Goal: Transaction & Acquisition: Purchase product/service

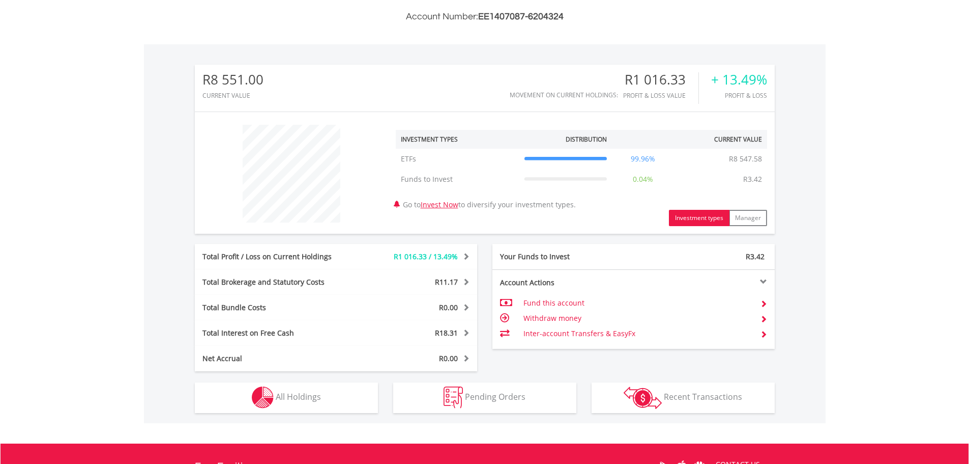
scroll to position [397, 0]
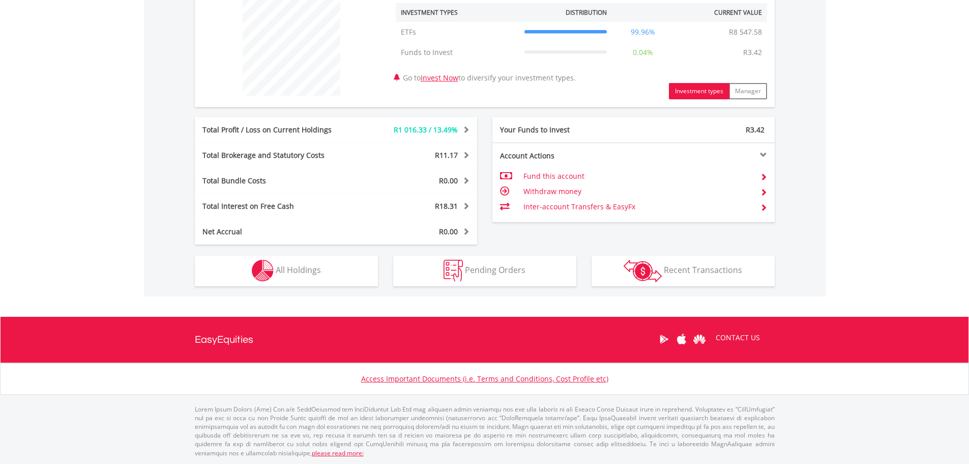
click at [477, 245] on div "Pending Orders Pending Orders" at bounding box center [485, 265] width 198 height 42
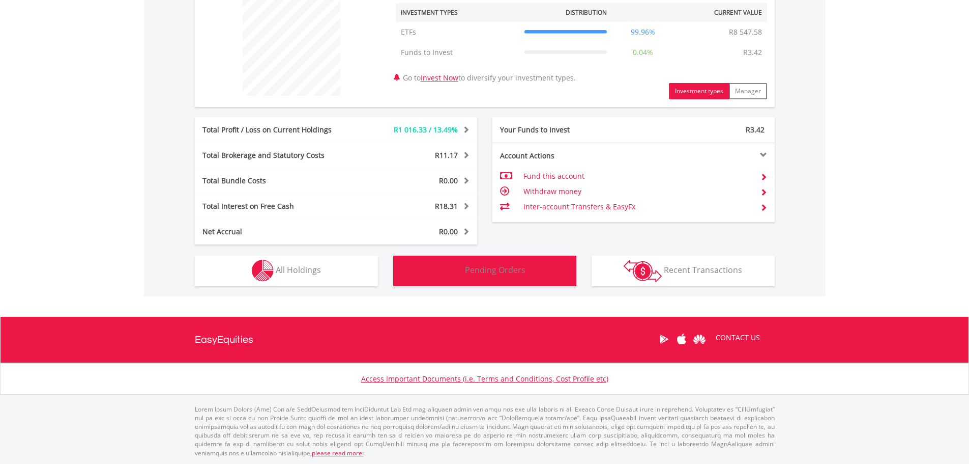
click at [465, 269] on button "Pending Orders Pending Orders" at bounding box center [484, 270] width 183 height 31
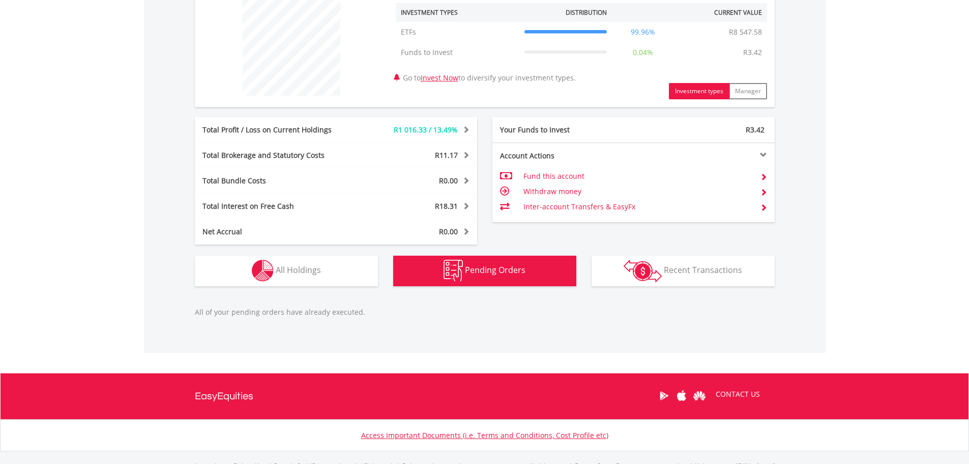
scroll to position [454, 0]
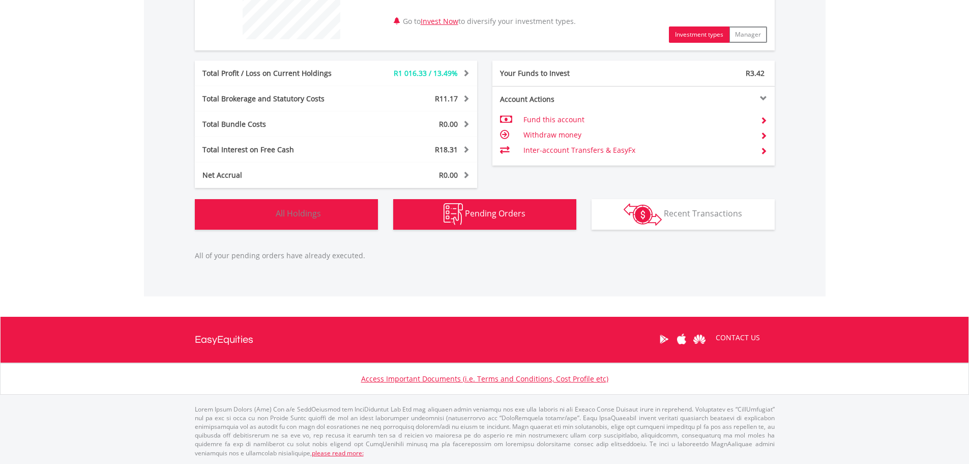
click at [342, 224] on button "Holdings All Holdings" at bounding box center [286, 214] width 183 height 31
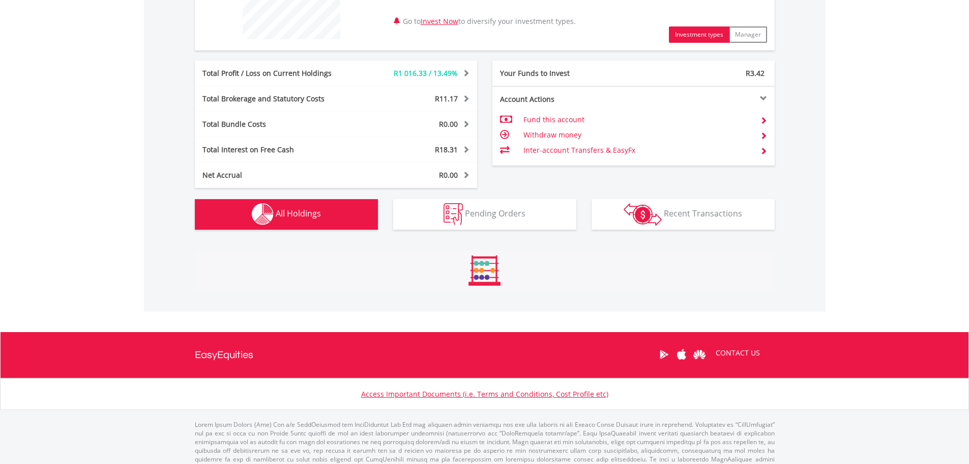
scroll to position [700, 0]
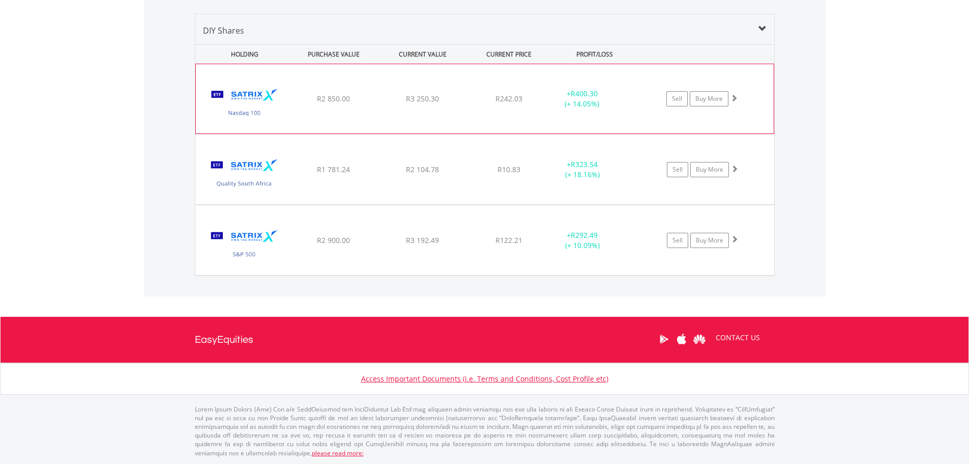
click at [236, 100] on img at bounding box center [245, 104] width 88 height 54
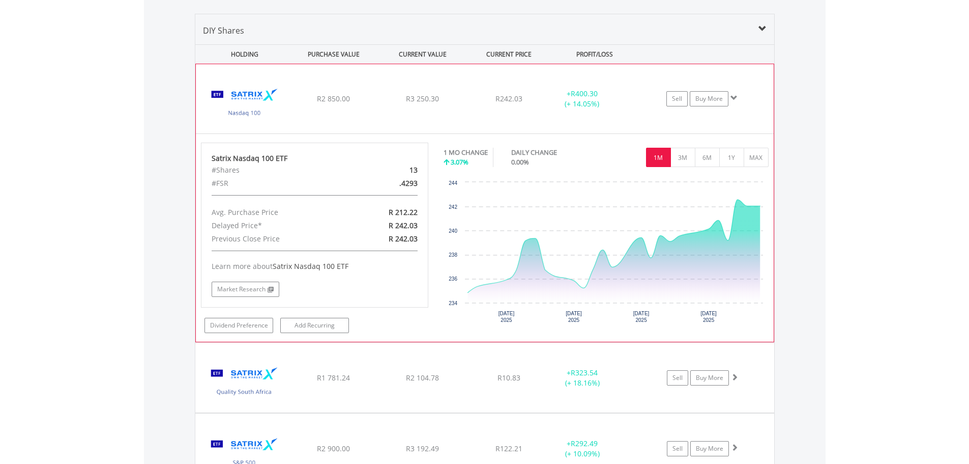
click at [268, 119] on img at bounding box center [245, 104] width 88 height 54
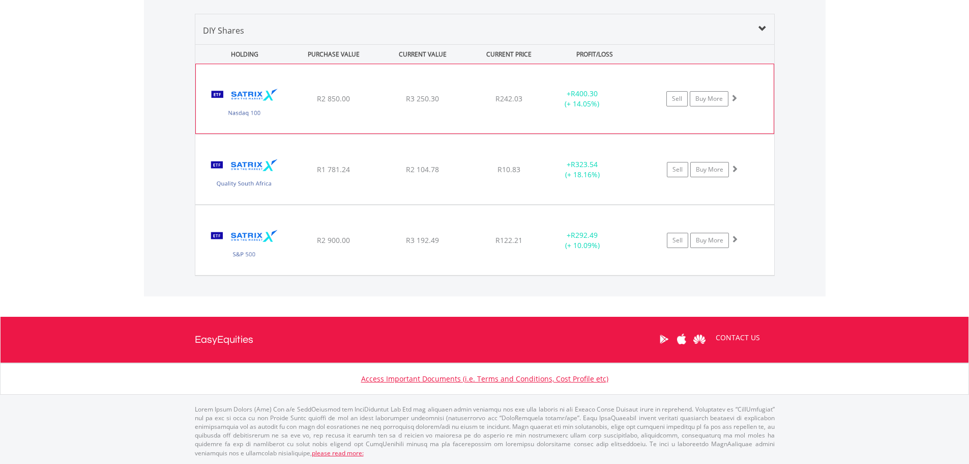
click at [263, 97] on img at bounding box center [245, 104] width 88 height 54
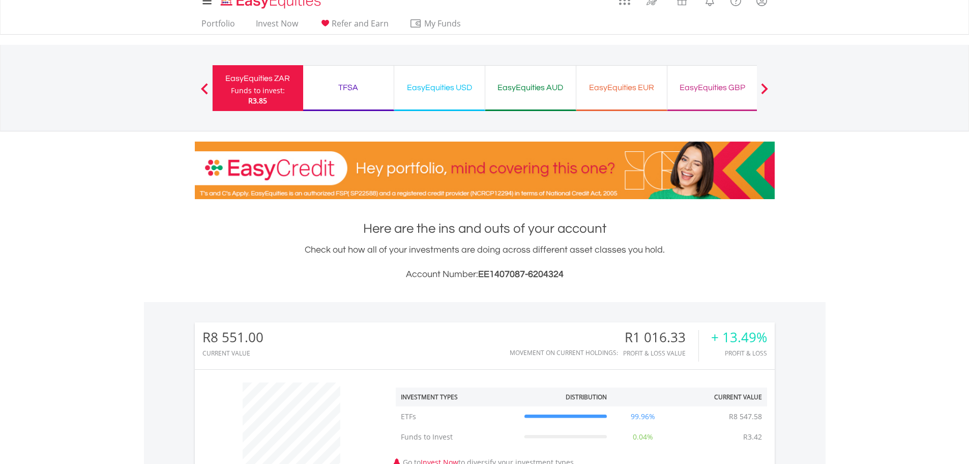
scroll to position [0, 0]
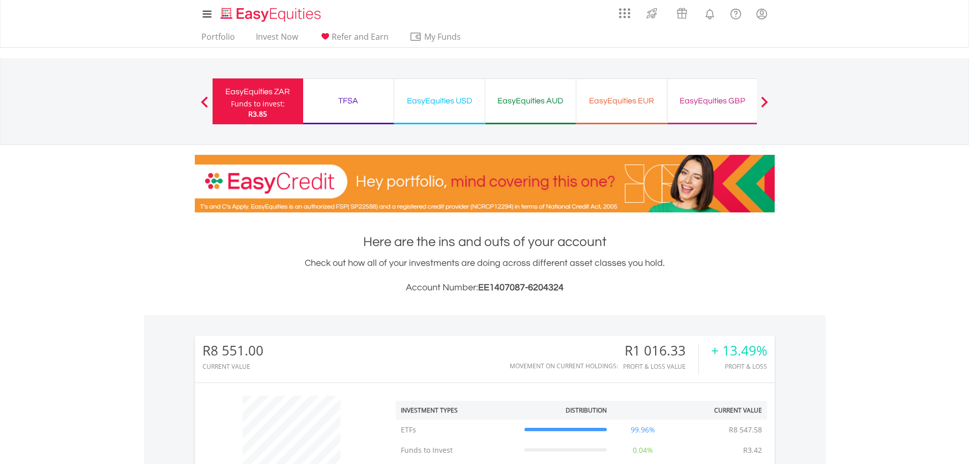
click at [208, 103] on button "Previous" at bounding box center [204, 106] width 20 height 10
click at [357, 96] on div "TFSA" at bounding box center [348, 101] width 78 height 14
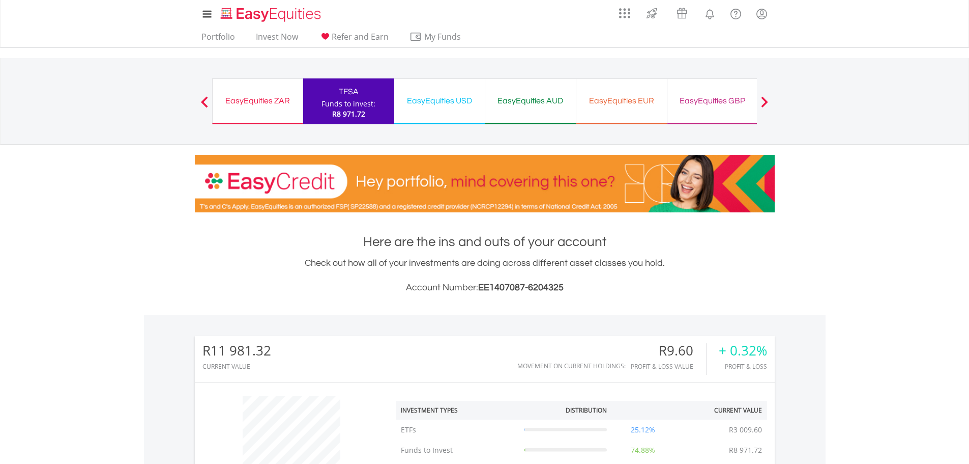
scroll to position [98, 193]
click at [448, 104] on div "EasyEquities USD" at bounding box center [440, 101] width 78 height 14
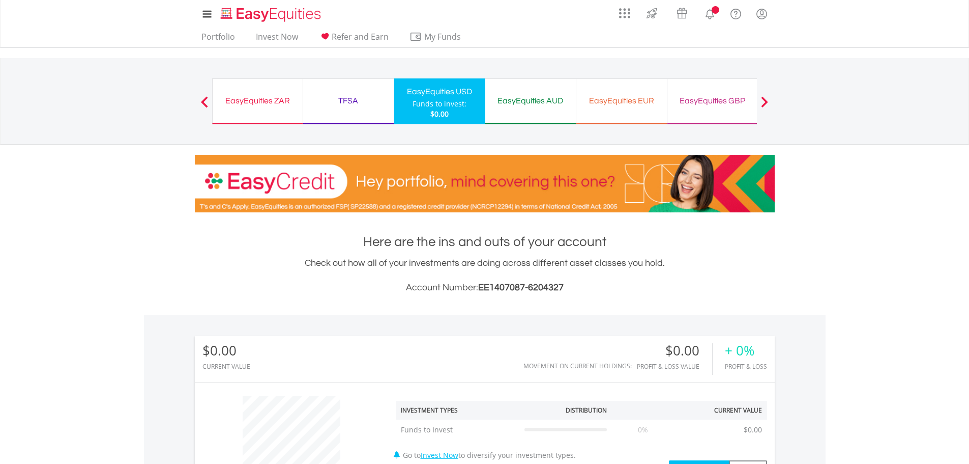
scroll to position [98, 193]
click at [236, 102] on div "EasyEquities ZAR" at bounding box center [258, 101] width 78 height 14
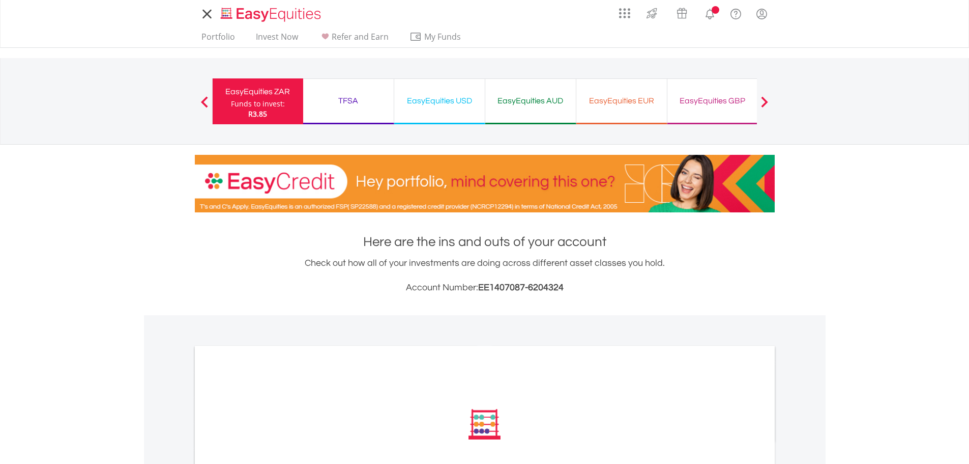
click at [204, 100] on span at bounding box center [204, 101] width 7 height 11
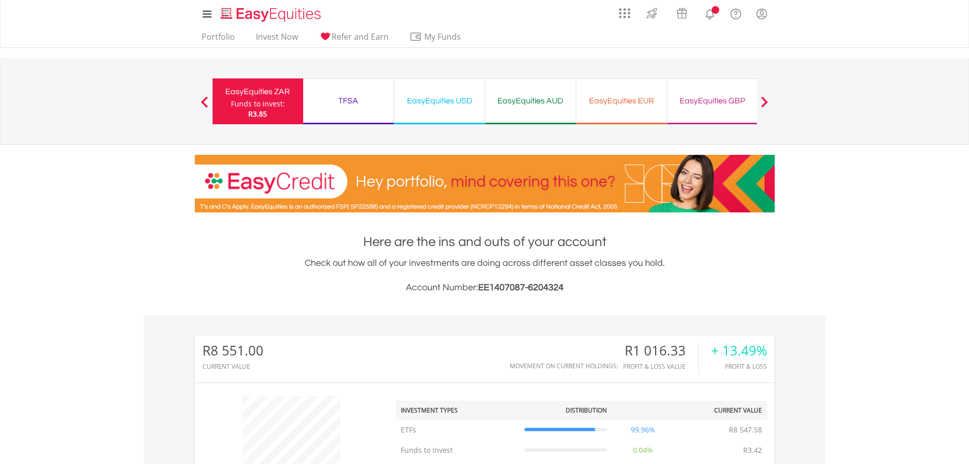
click at [204, 100] on span at bounding box center [204, 101] width 7 height 11
click at [269, 40] on link "Invest Now" at bounding box center [277, 40] width 50 height 16
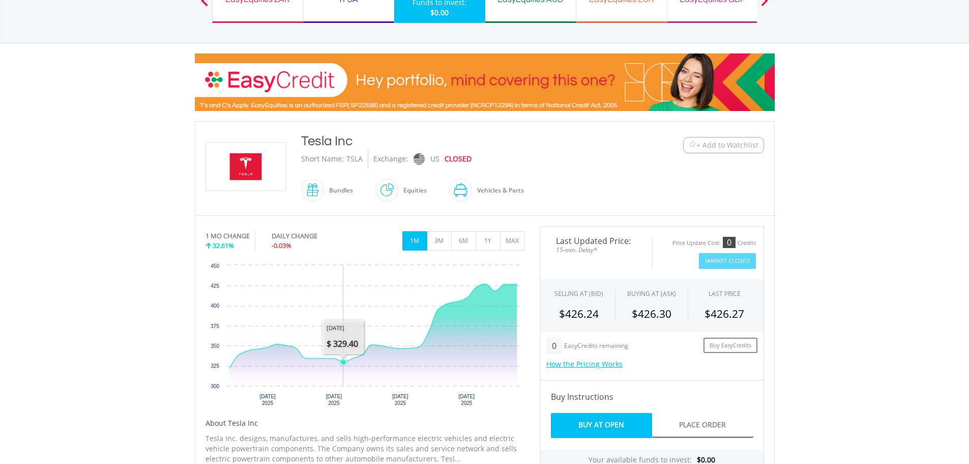
scroll to position [102, 0]
click at [436, 245] on button "3M" at bounding box center [439, 240] width 25 height 19
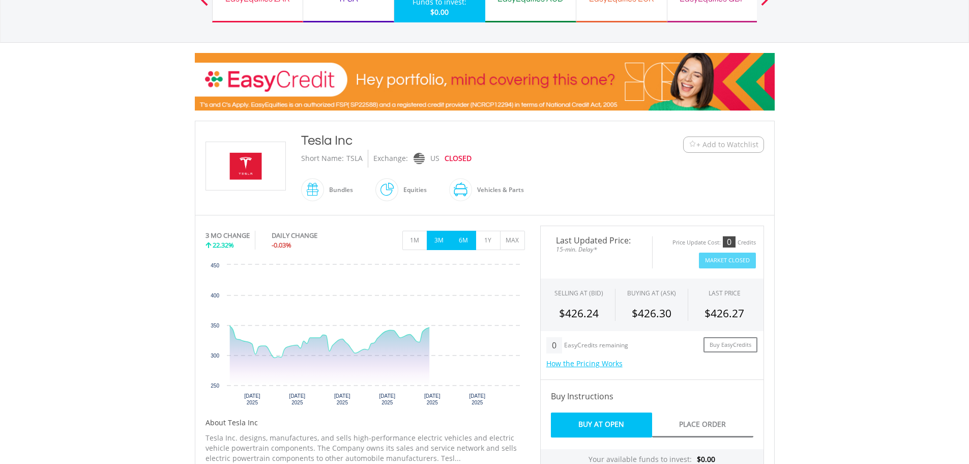
click at [466, 242] on button "6M" at bounding box center [463, 240] width 25 height 19
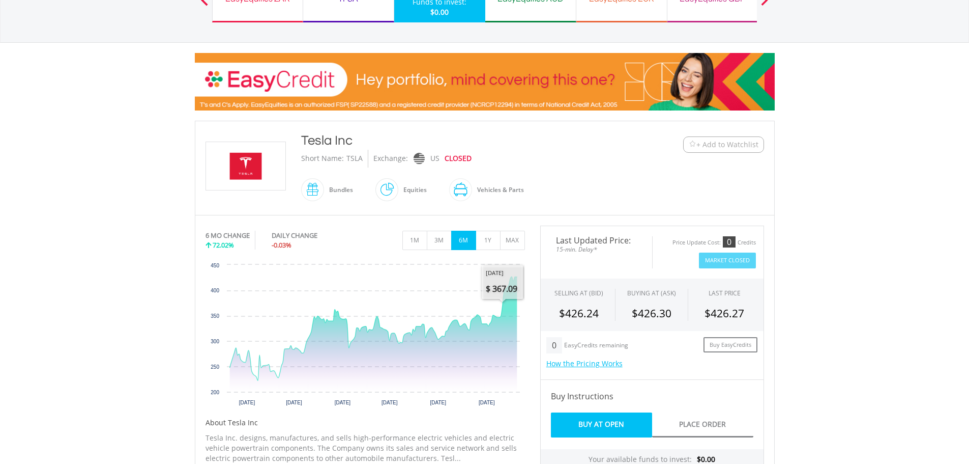
click at [879, 312] on body "My Investments Invest Now New Listings Sell My Recurring Investments Pending Or…" at bounding box center [484, 420] width 969 height 1045
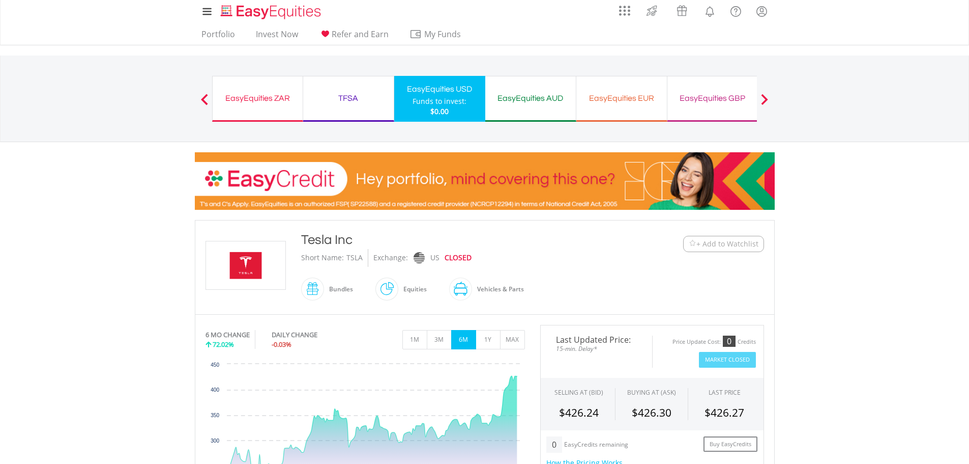
scroll to position [0, 0]
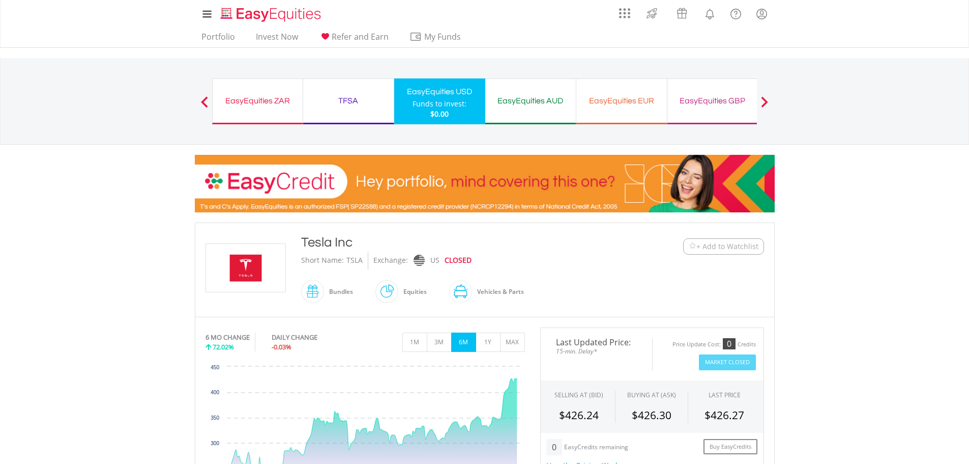
click at [411, 107] on div "EasyEquities USD Funds to invest: $0.00" at bounding box center [439, 101] width 91 height 46
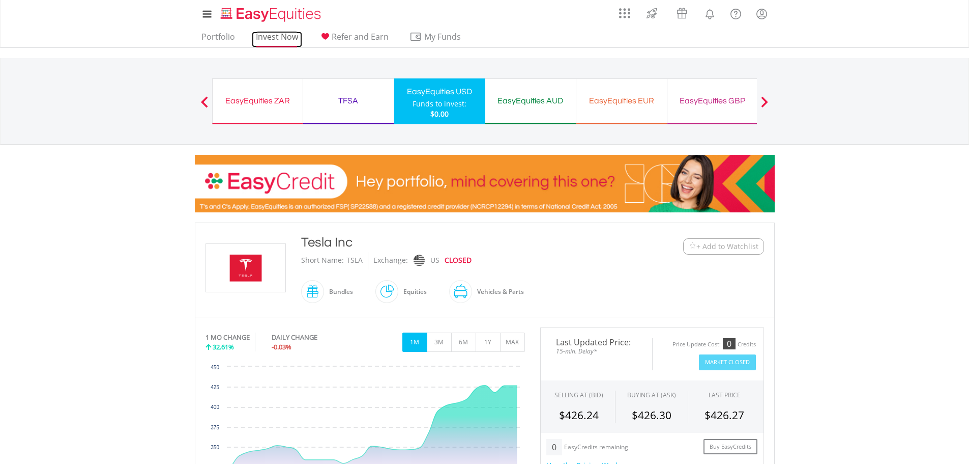
click at [269, 41] on link "Invest Now" at bounding box center [277, 40] width 50 height 16
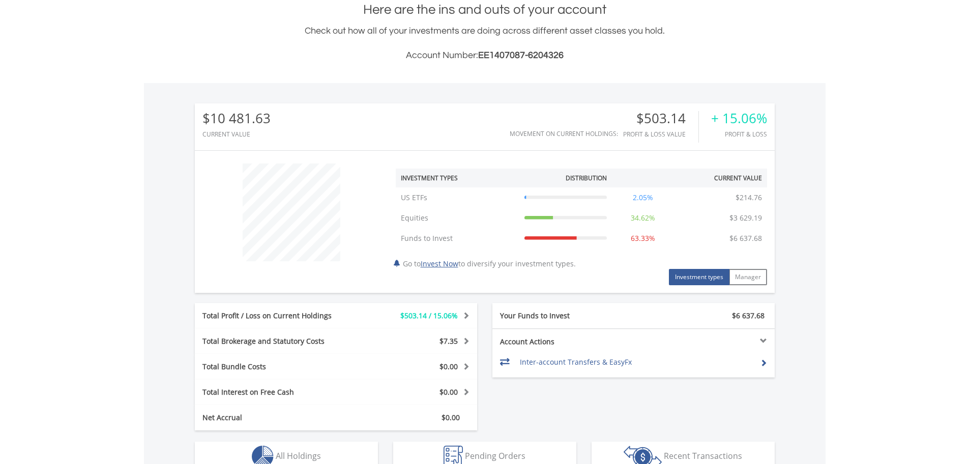
scroll to position [305, 0]
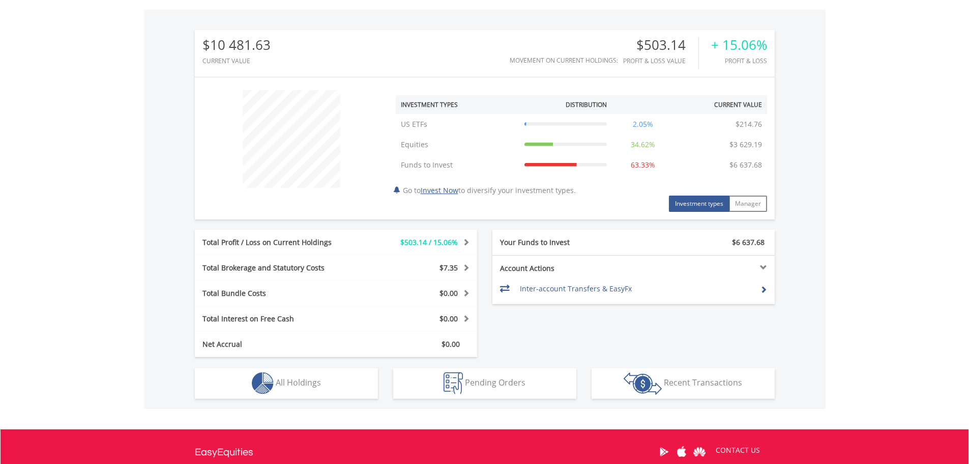
click at [745, 54] on div "+ 15.06% Profit & Loss" at bounding box center [733, 54] width 68 height 32
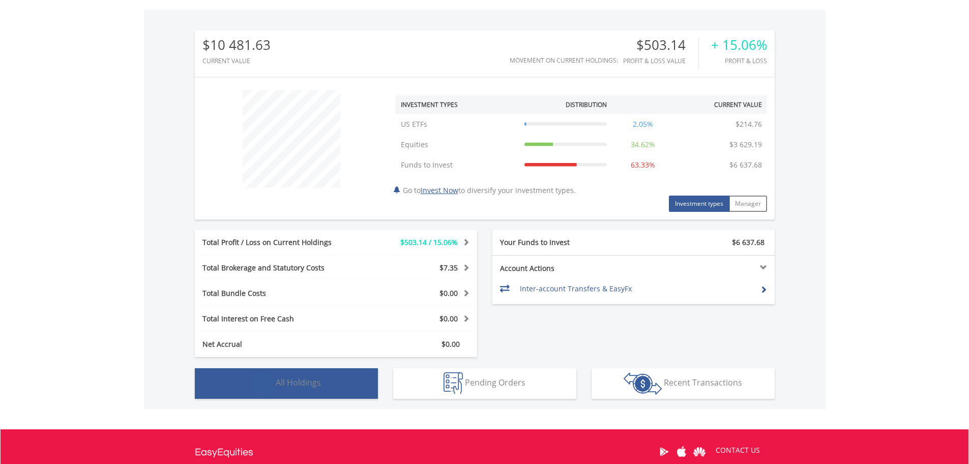
click at [333, 377] on button "Holdings All Holdings" at bounding box center [286, 383] width 183 height 31
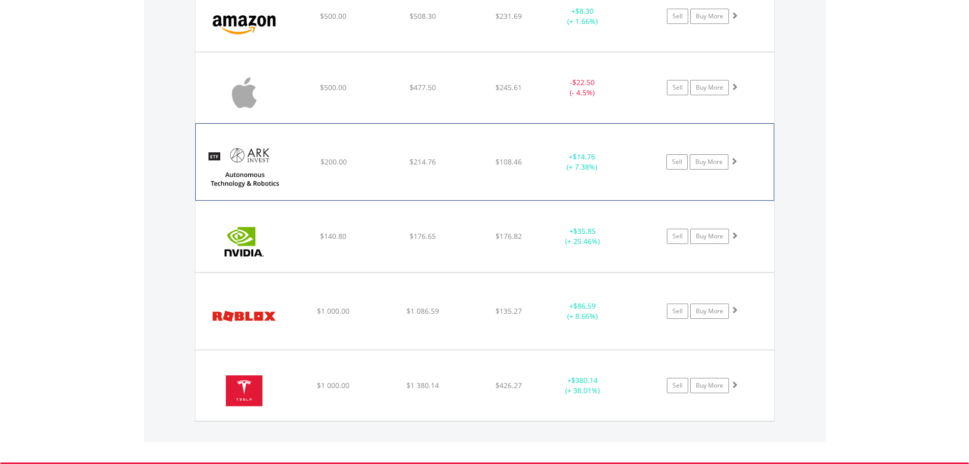
scroll to position [836, 0]
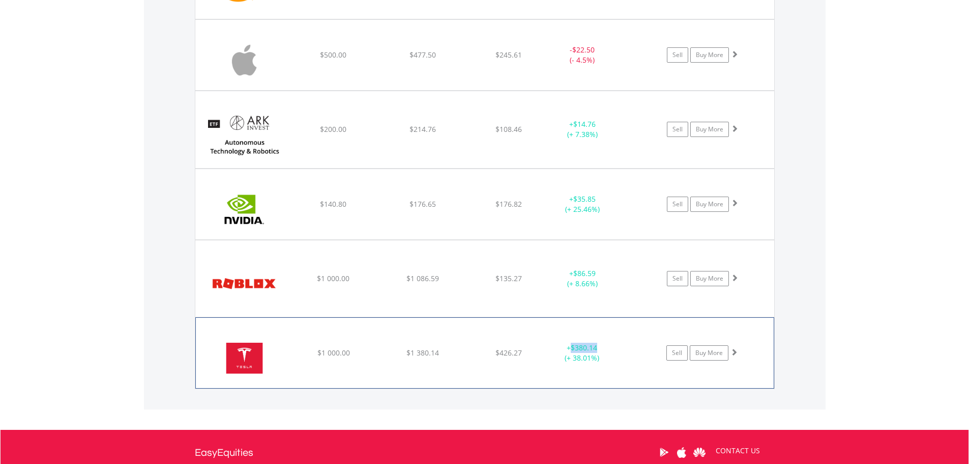
drag, startPoint x: 597, startPoint y: 347, endPoint x: 568, endPoint y: 347, distance: 29.5
click at [568, 347] on div "+ $380.14 (+ 38.01%)" at bounding box center [582, 352] width 76 height 20
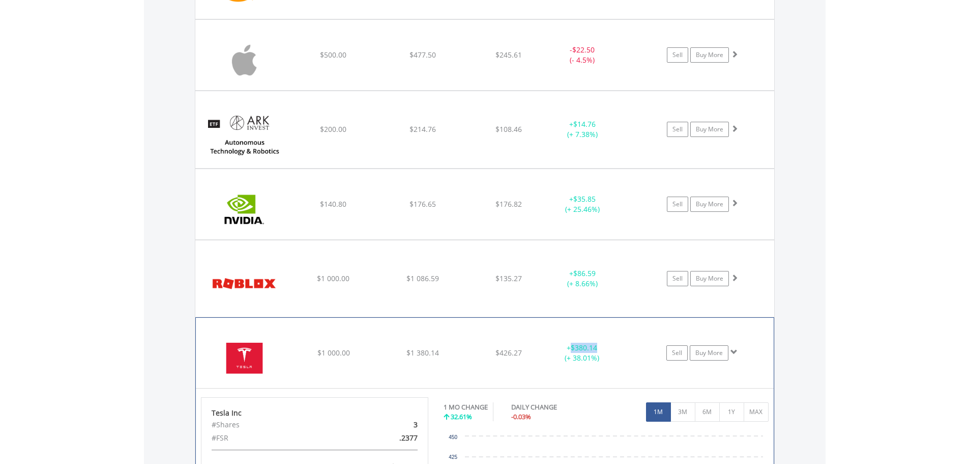
copy div "+ $380.14"
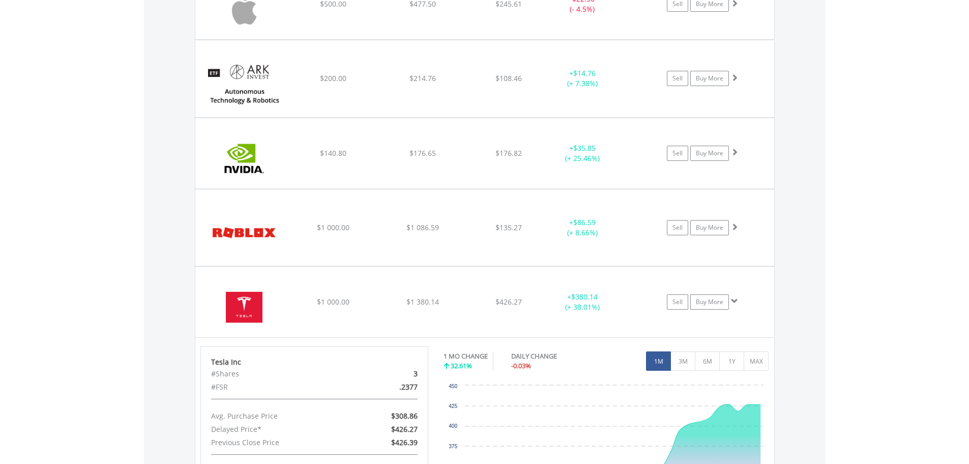
click at [804, 295] on div "Value View Share View DIY Shares HOLDING PURCHASE VALUE CURRENT VALUE CURRENT P…" at bounding box center [485, 196] width 682 height 739
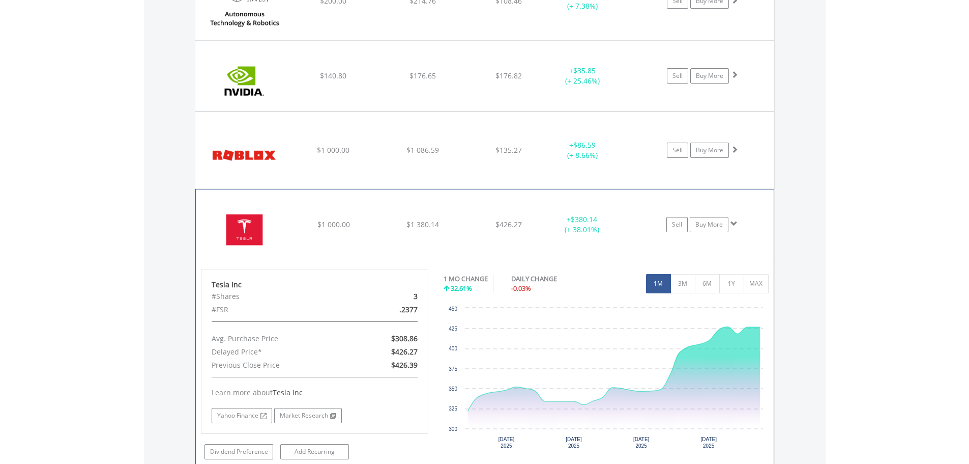
scroll to position [989, 0]
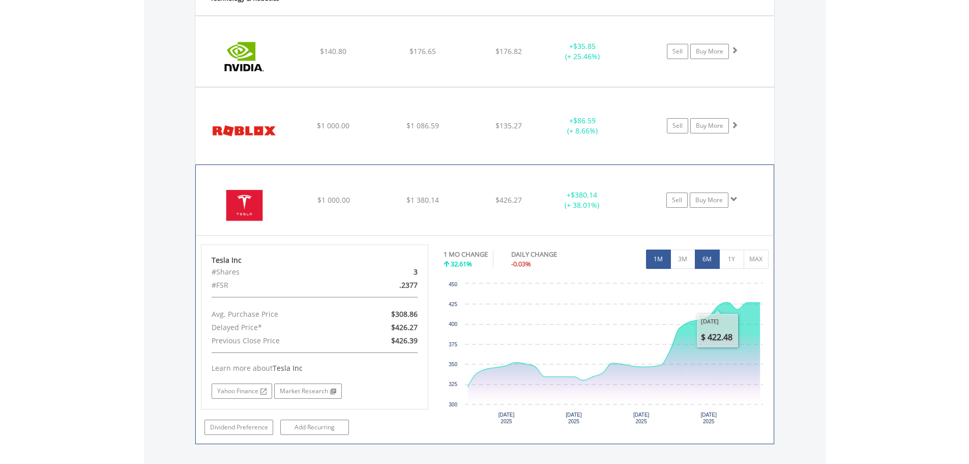
click at [705, 259] on button "6M" at bounding box center [707, 258] width 25 height 19
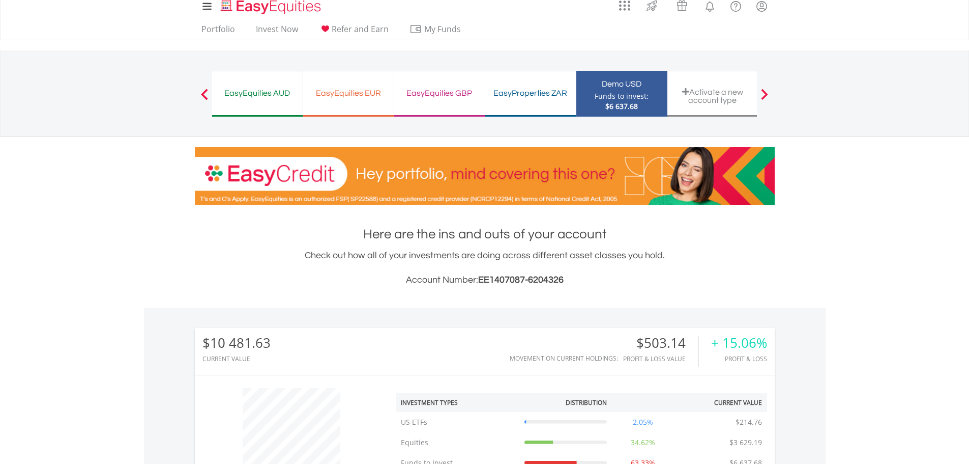
scroll to position [0, 0]
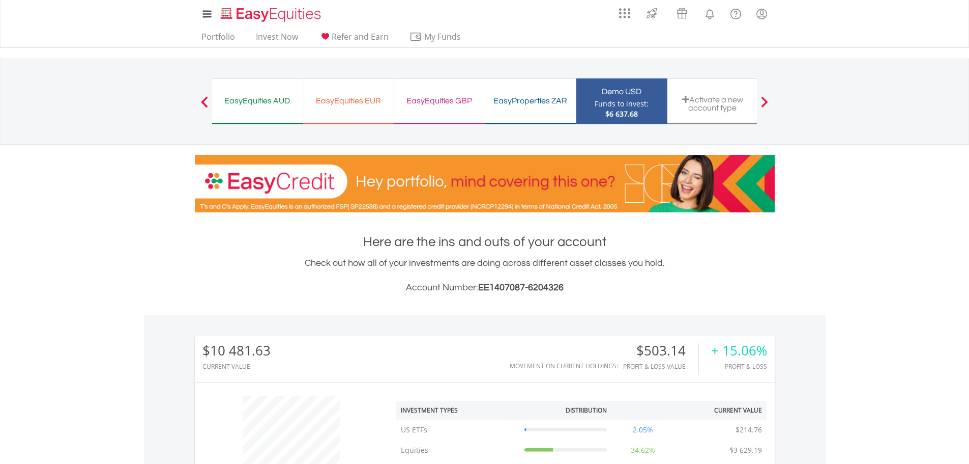
click at [616, 102] on div "Funds to invest:" at bounding box center [622, 104] width 54 height 10
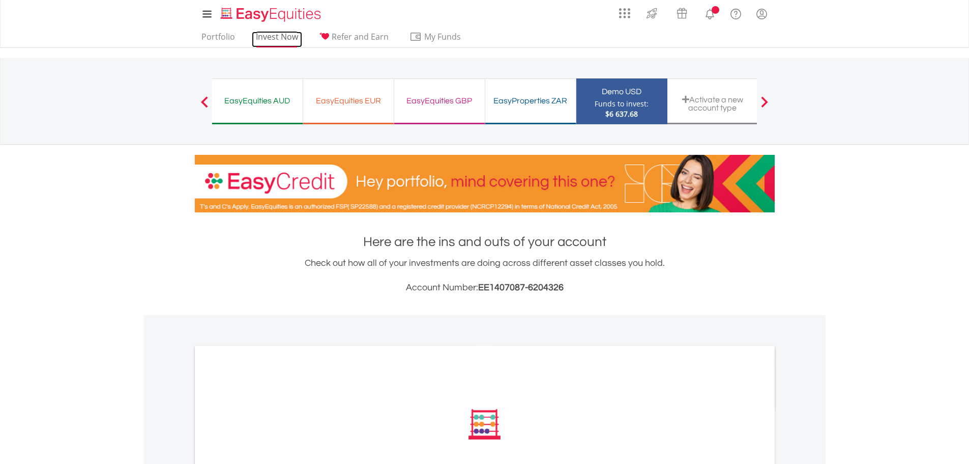
click at [269, 39] on link "Invest Now" at bounding box center [277, 40] width 50 height 16
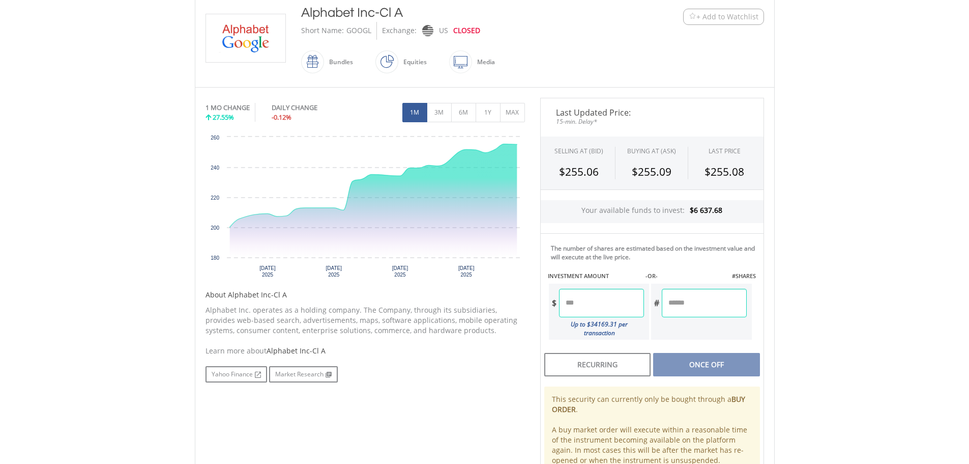
scroll to position [254, 0]
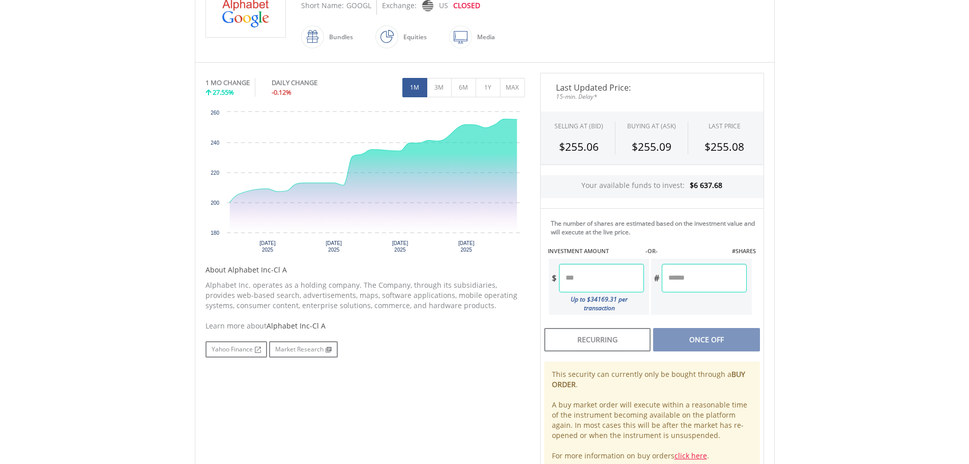
click at [581, 283] on input "number" at bounding box center [601, 278] width 85 height 28
click at [464, 398] on div "No chart available. 1 MO CHANGE 27.55% DAILY CHANGE -0.12% 1M 3M 6M 1Y MAX Char…" at bounding box center [485, 272] width 574 height 399
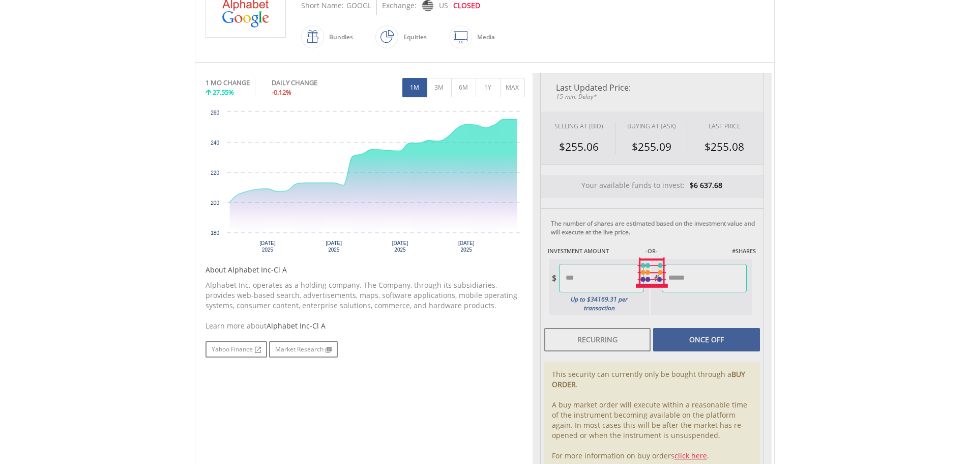
type input "*******"
type input "******"
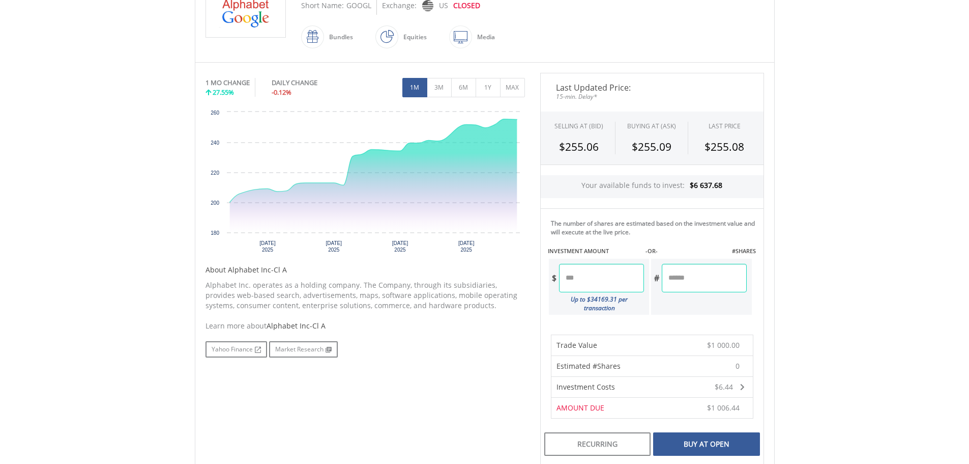
scroll to position [305, 0]
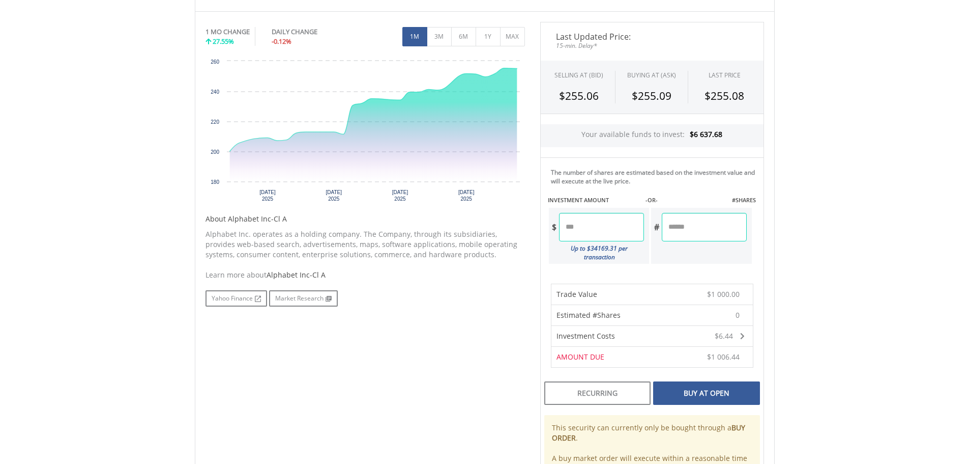
click at [703, 385] on div "Buy At Open" at bounding box center [706, 392] width 106 height 23
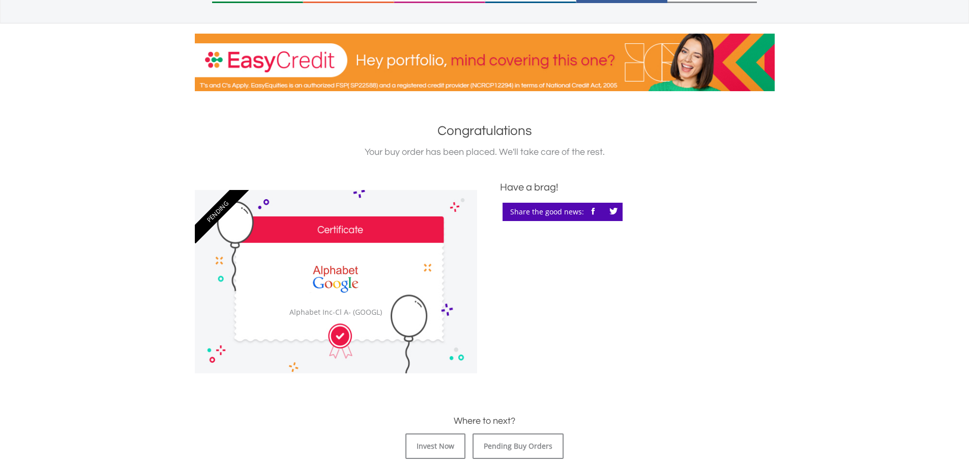
scroll to position [153, 0]
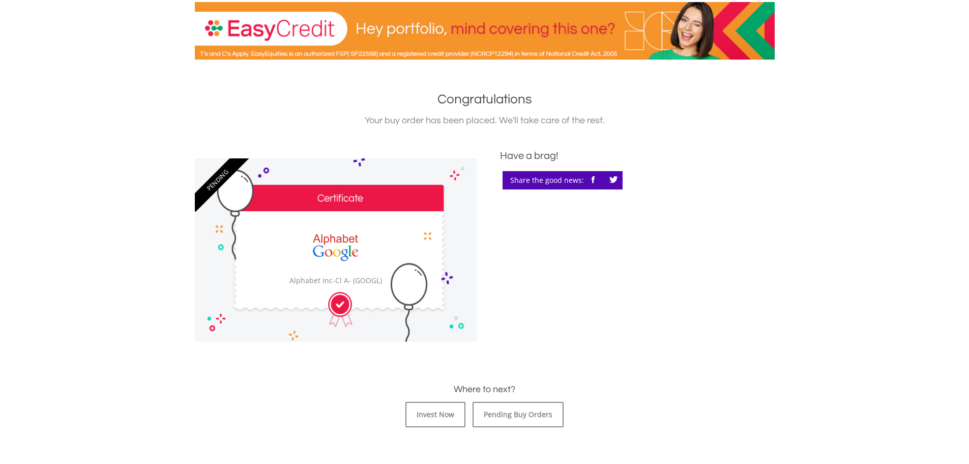
click at [581, 284] on div "﻿ PENDING ﻿ Alphabet Inc-Cl A Alphabet Inc-Cl A - (GOOGL) Have a brag! Share th…" at bounding box center [484, 244] width 595 height 193
